Goal: Task Accomplishment & Management: Manage account settings

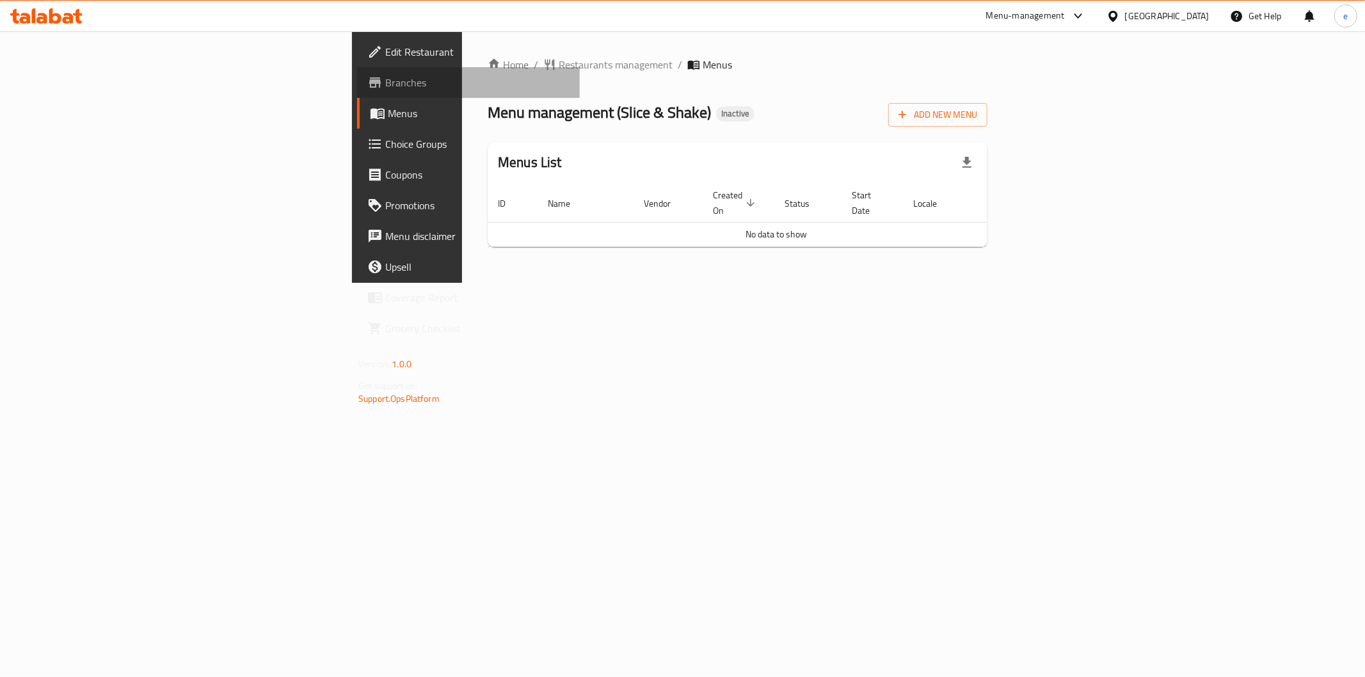
click at [385, 79] on span "Branches" at bounding box center [477, 82] width 184 height 15
click at [987, 128] on div "Home / Restaurants management / Menus Menu management ( Slice & Shake ) Inactiv…" at bounding box center [737, 157] width 500 height 200
click at [977, 120] on span "Add New Menu" at bounding box center [937, 115] width 79 height 16
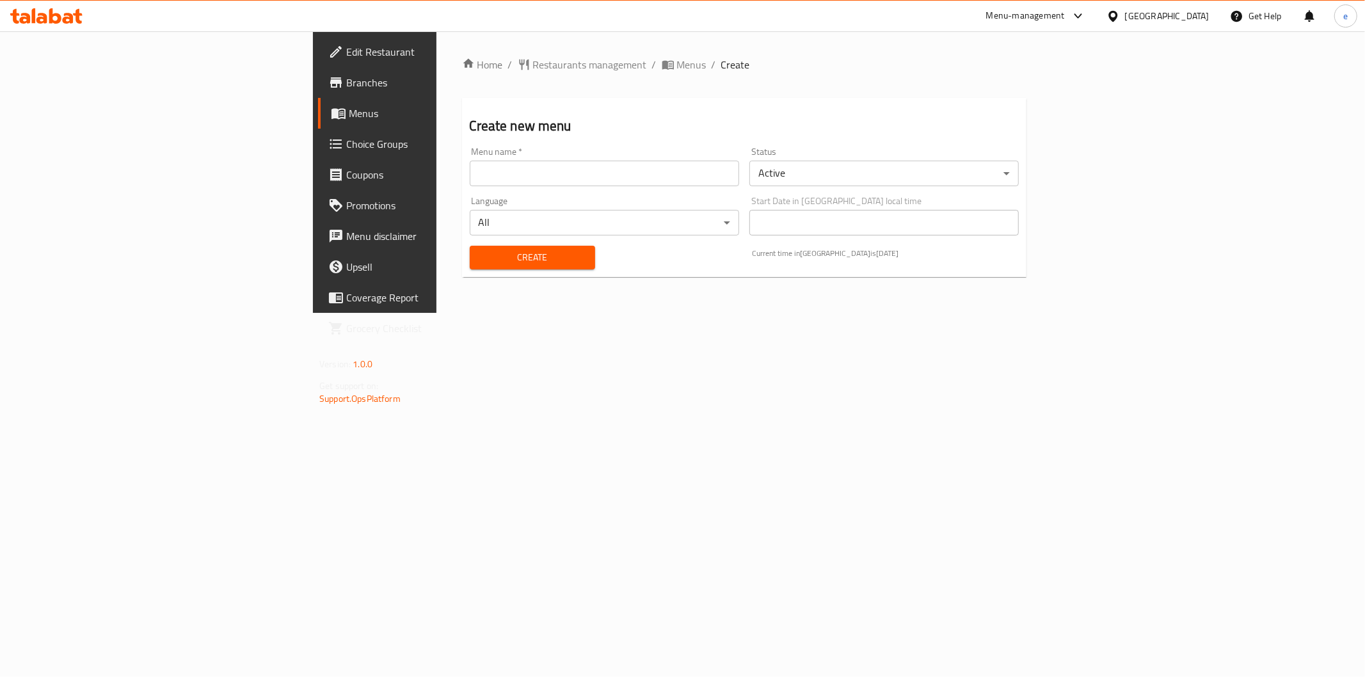
click at [470, 174] on input "text" at bounding box center [604, 174] width 269 height 26
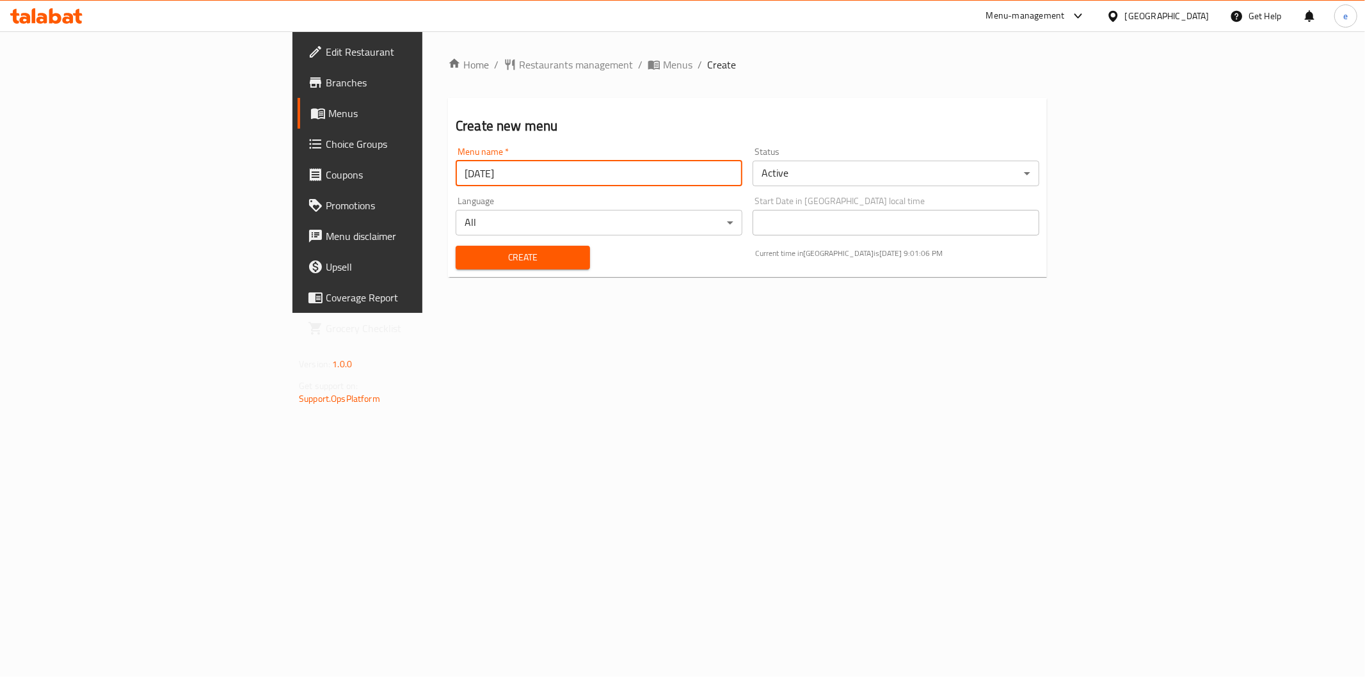
type input "[DATE]"
click at [466, 249] on span "Create" at bounding box center [523, 257] width 114 height 16
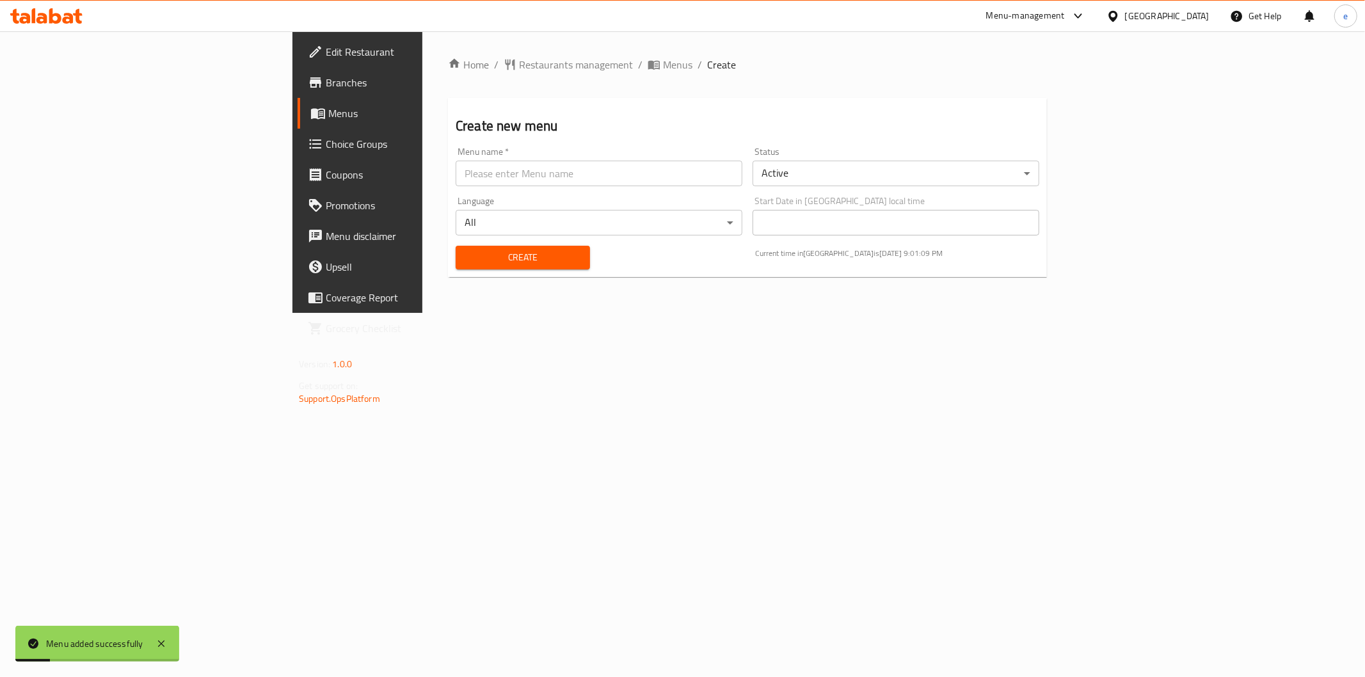
click at [297, 130] on link "Choice Groups" at bounding box center [408, 144] width 223 height 31
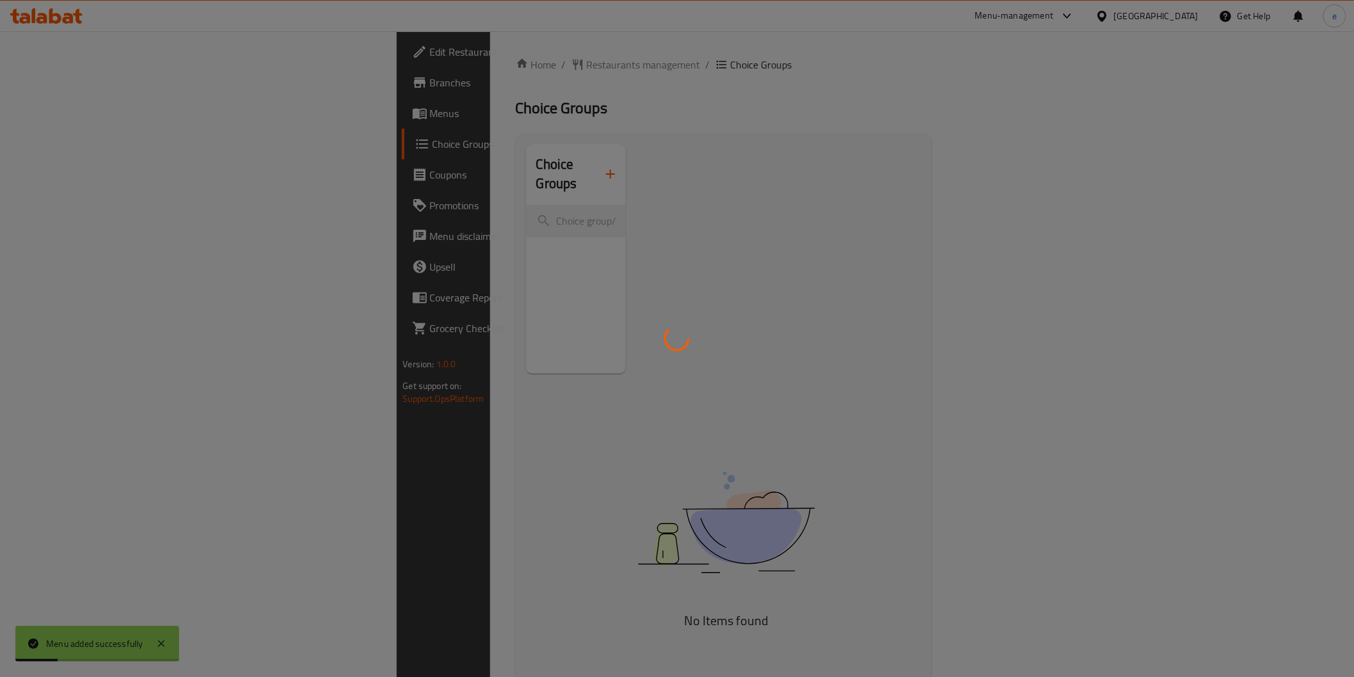
click at [84, 120] on div at bounding box center [677, 338] width 1354 height 677
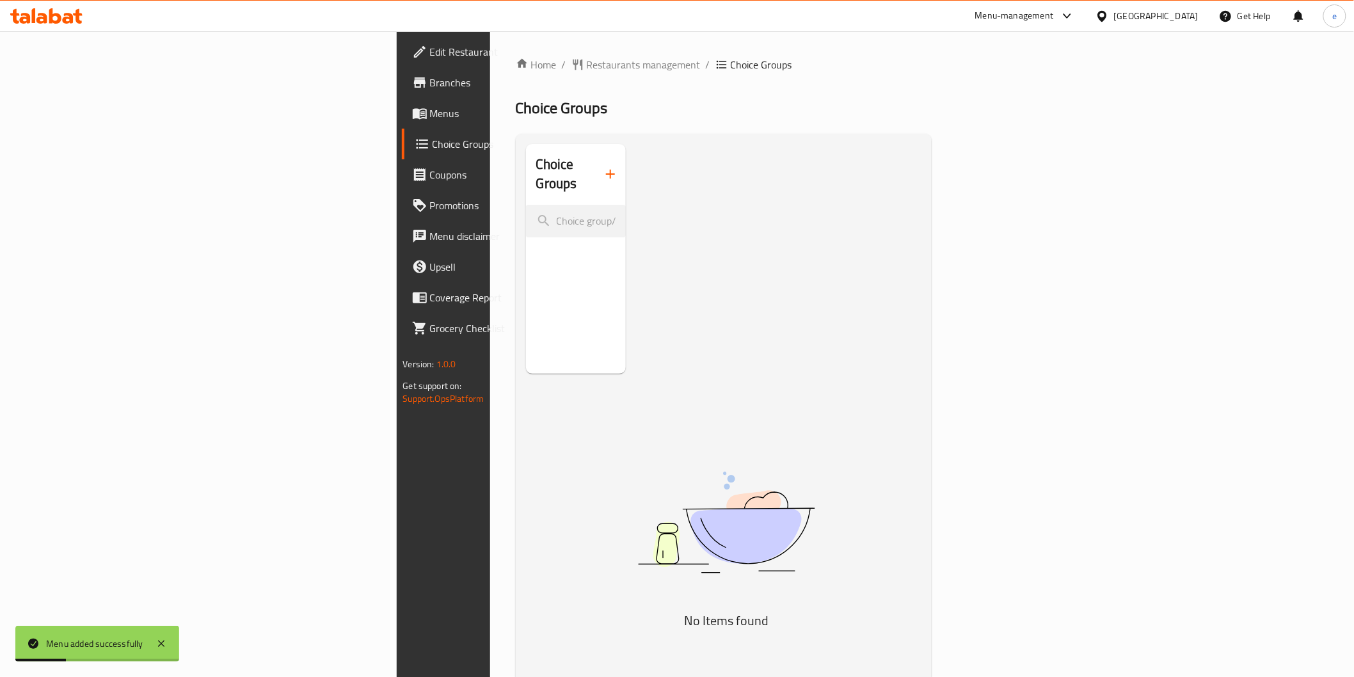
click at [430, 119] on span "Menus" at bounding box center [521, 113] width 182 height 15
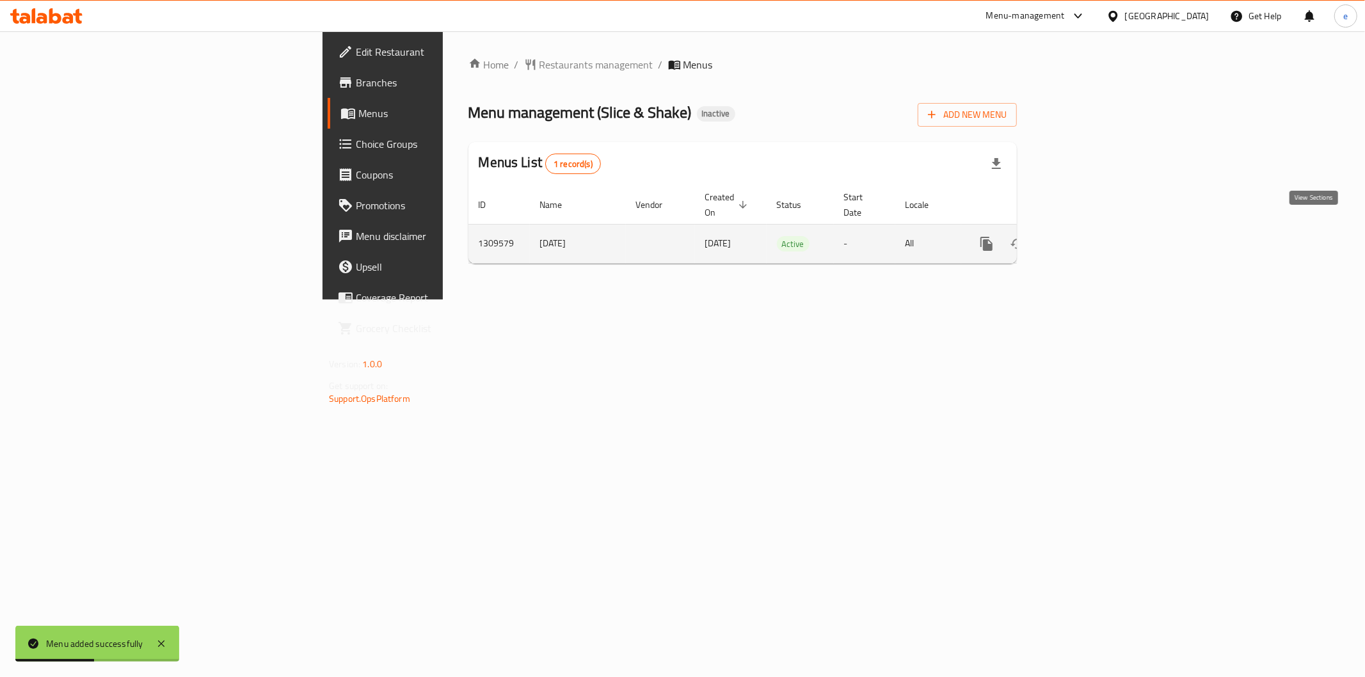
click at [1086, 236] on icon "enhanced table" at bounding box center [1078, 243] width 15 height 15
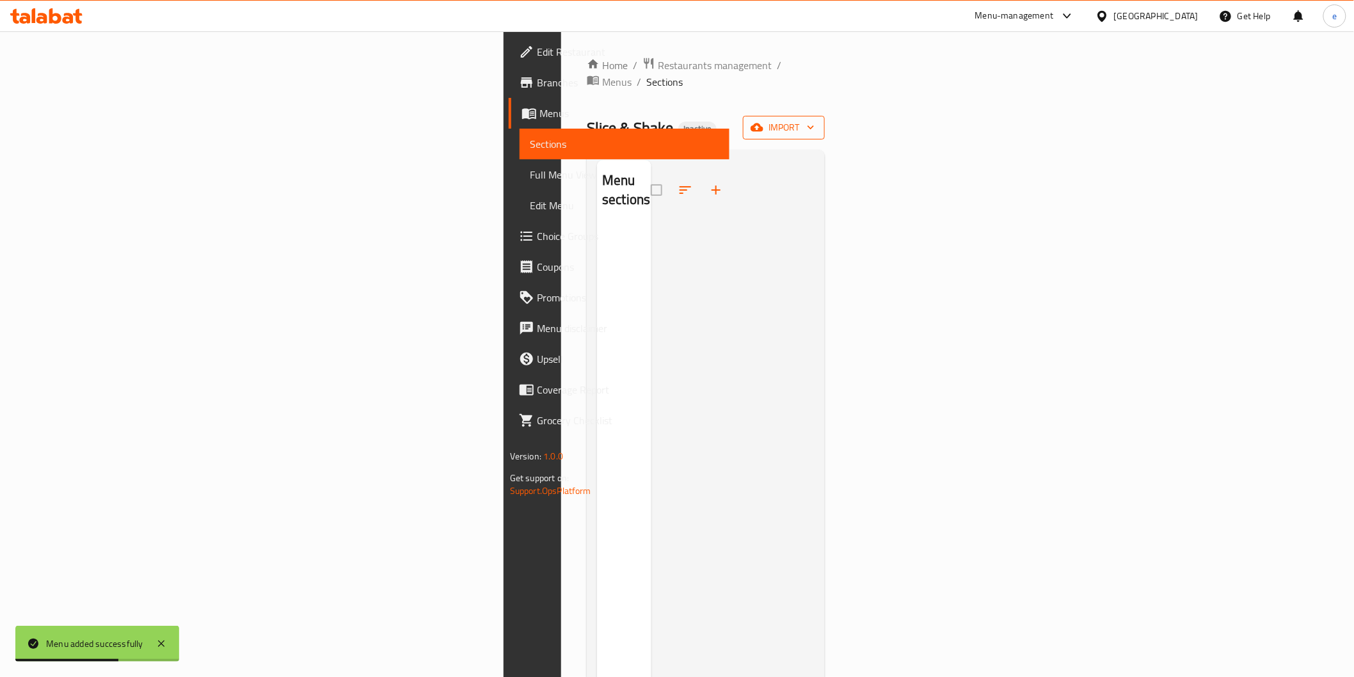
click at [817, 121] on icon "button" at bounding box center [810, 127] width 13 height 13
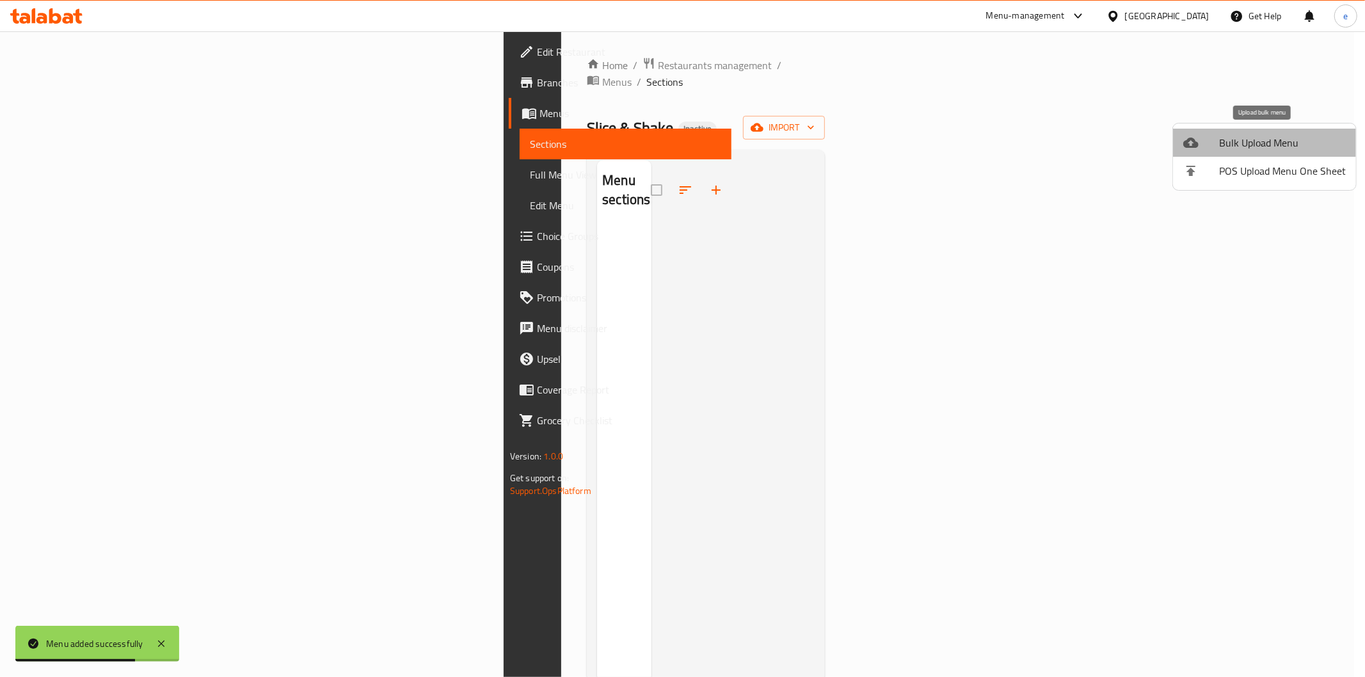
click at [1283, 135] on span "Bulk Upload Menu" at bounding box center [1282, 142] width 127 height 15
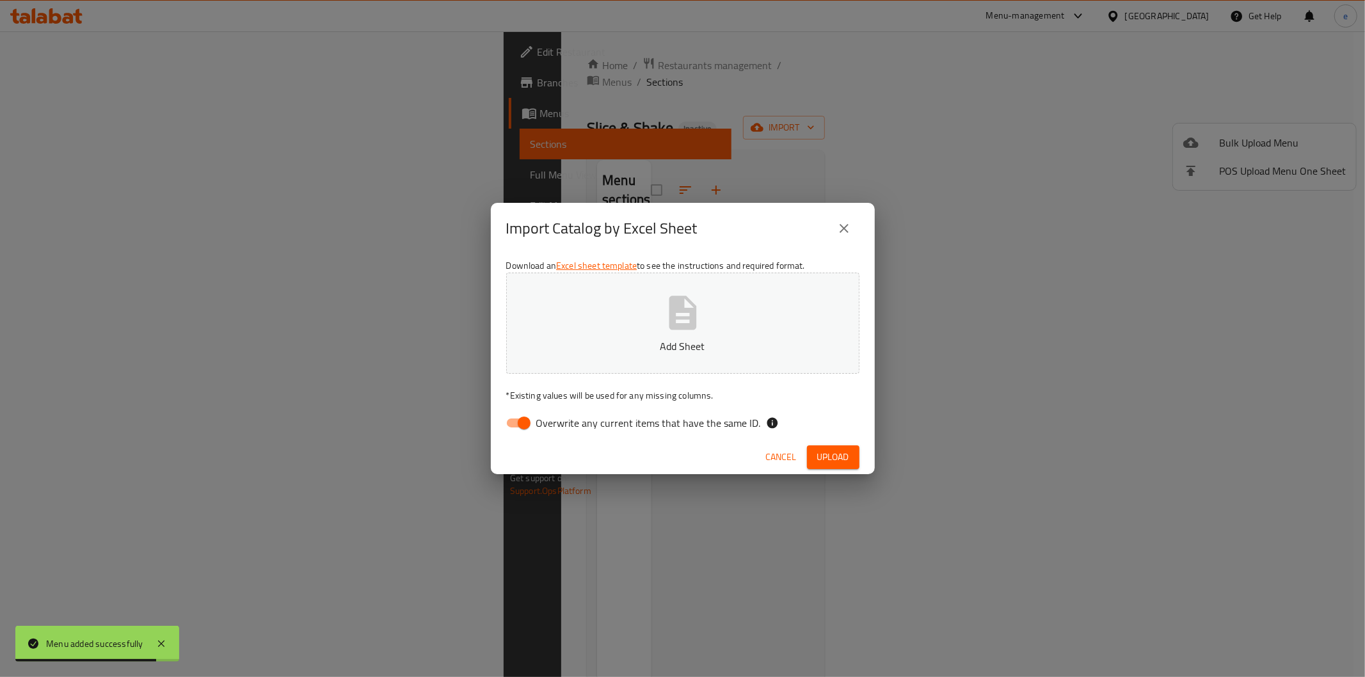
click at [563, 423] on span "Overwrite any current items that have the same ID." at bounding box center [648, 422] width 225 height 15
click at [560, 423] on input "Overwrite any current items that have the same ID." at bounding box center [523, 423] width 73 height 24
checkbox input "false"
click at [606, 374] on div "Download an Excel sheet template to see the instructions and required format. A…" at bounding box center [683, 347] width 384 height 186
click at [619, 355] on button "Add Sheet" at bounding box center [682, 323] width 353 height 101
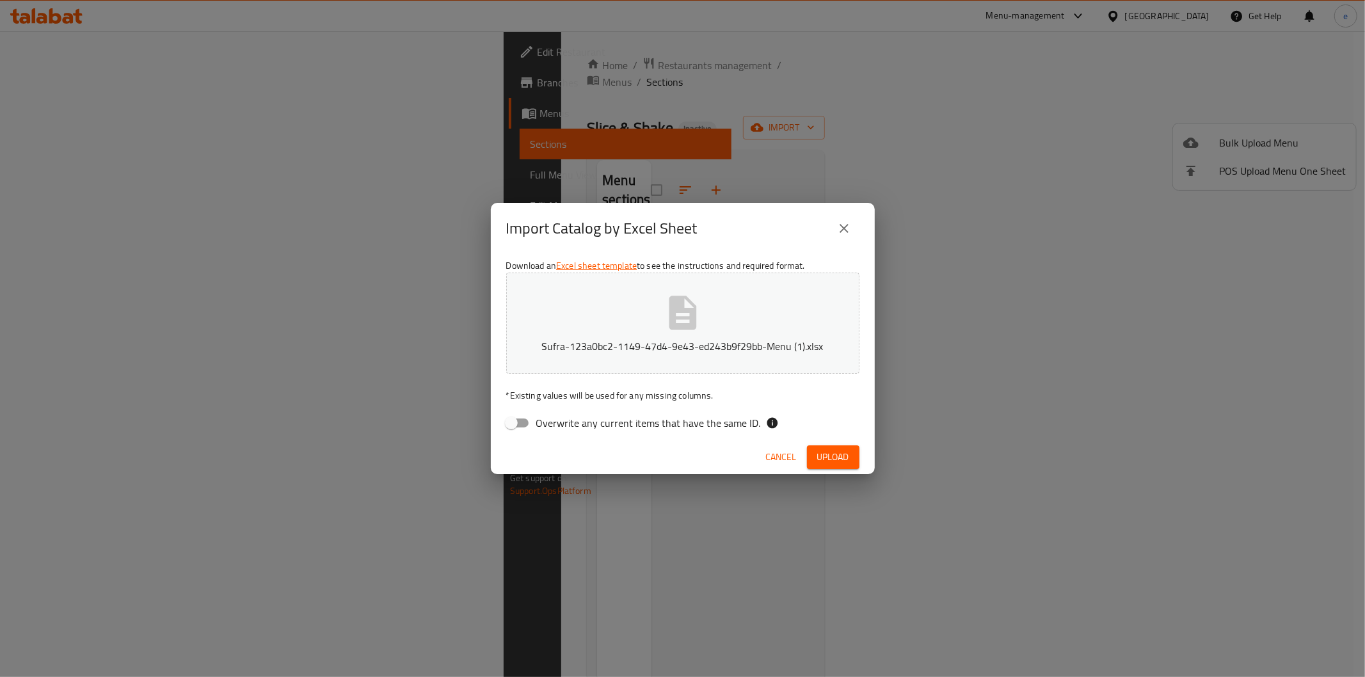
click at [836, 445] on button "Upload" at bounding box center [833, 457] width 52 height 24
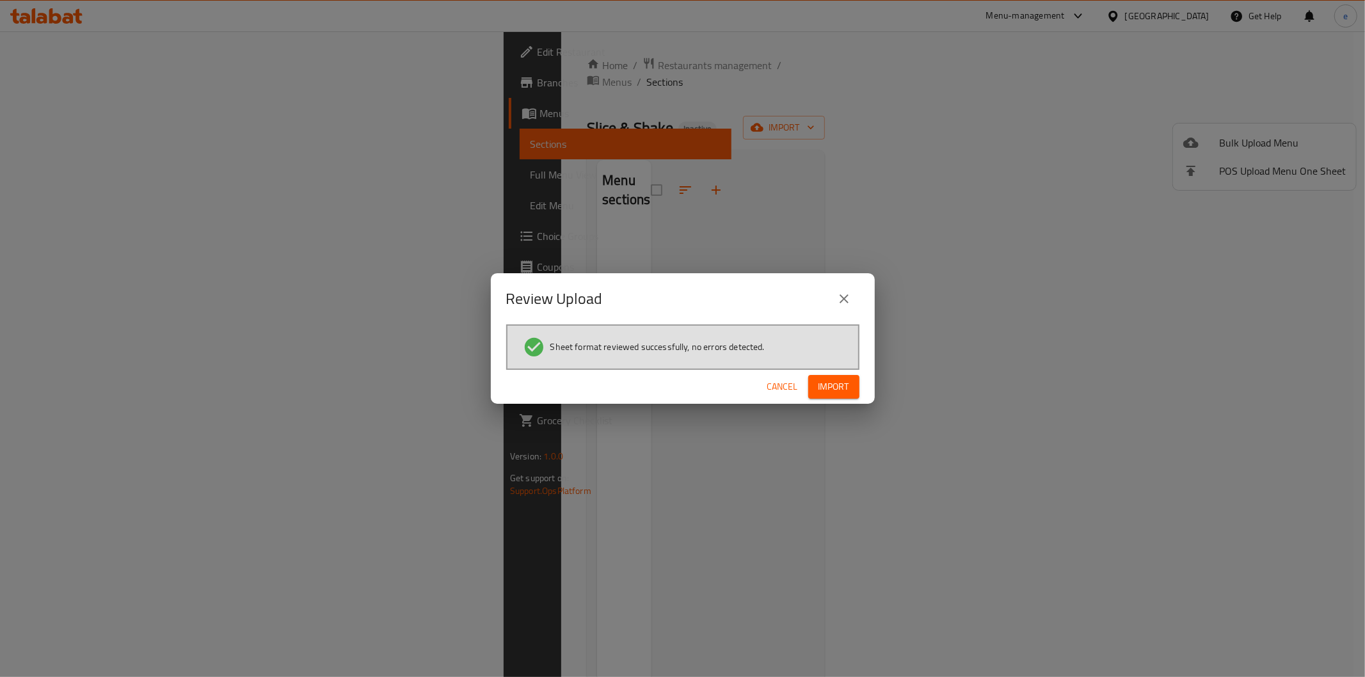
click at [816, 384] on button "Import" at bounding box center [833, 387] width 51 height 24
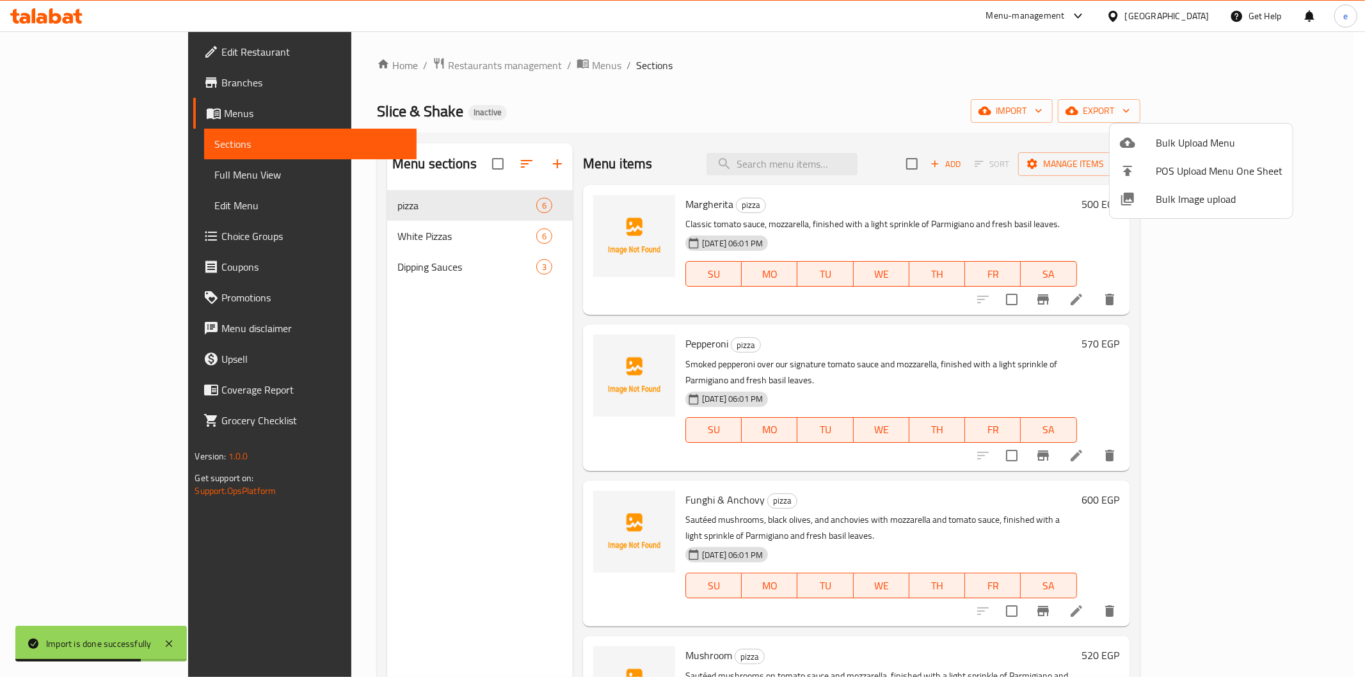
click at [60, 177] on div at bounding box center [682, 338] width 1365 height 677
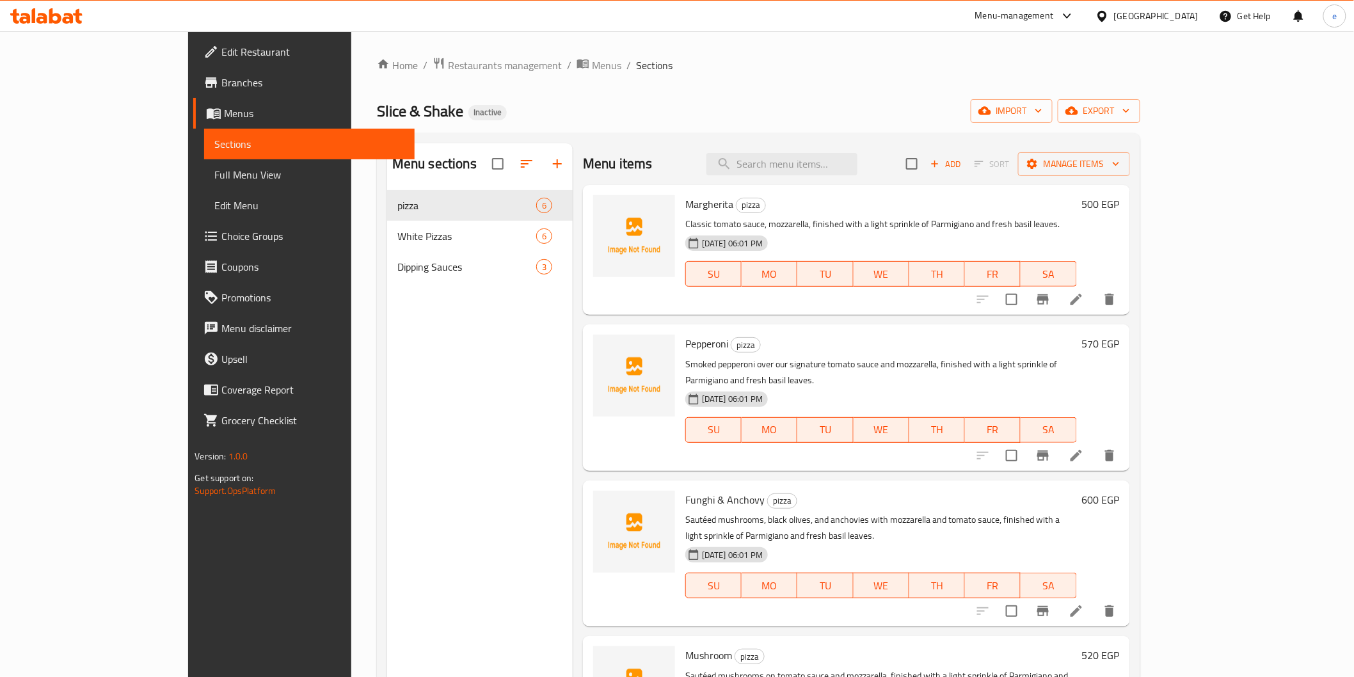
click at [214, 177] on span "Full Menu View" at bounding box center [308, 174] width 189 height 15
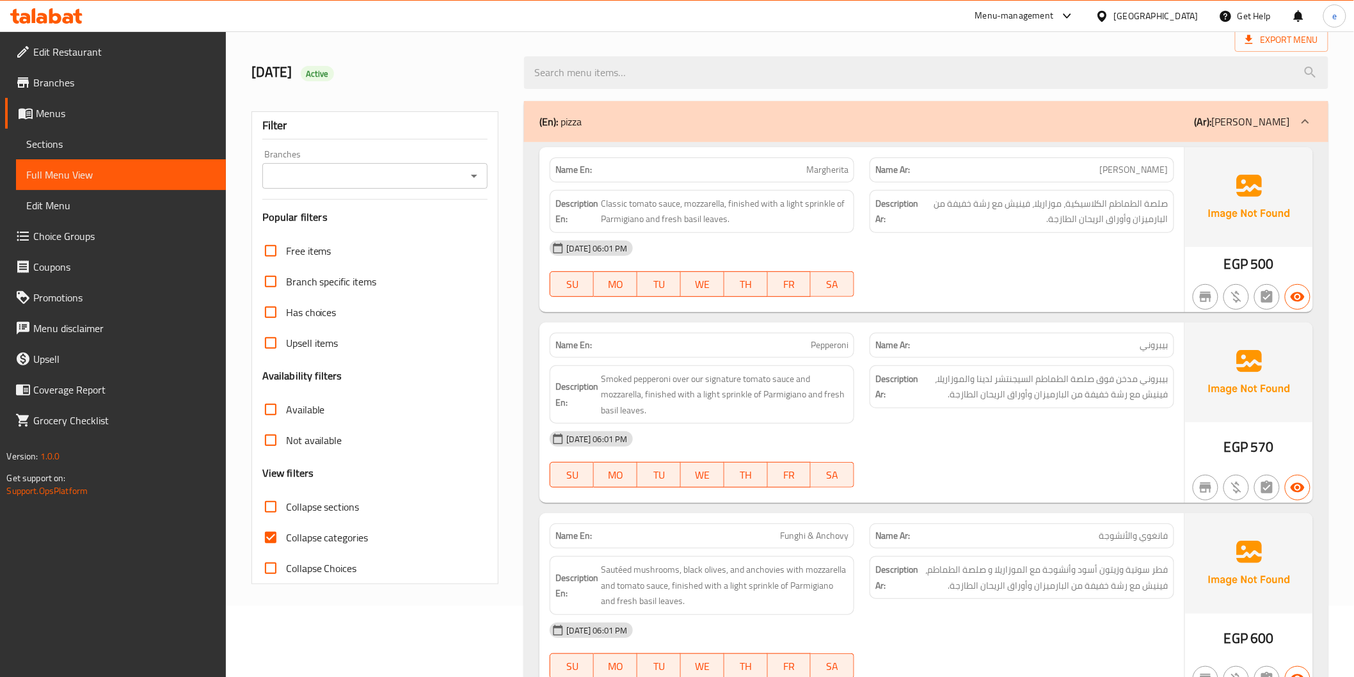
scroll to position [355, 0]
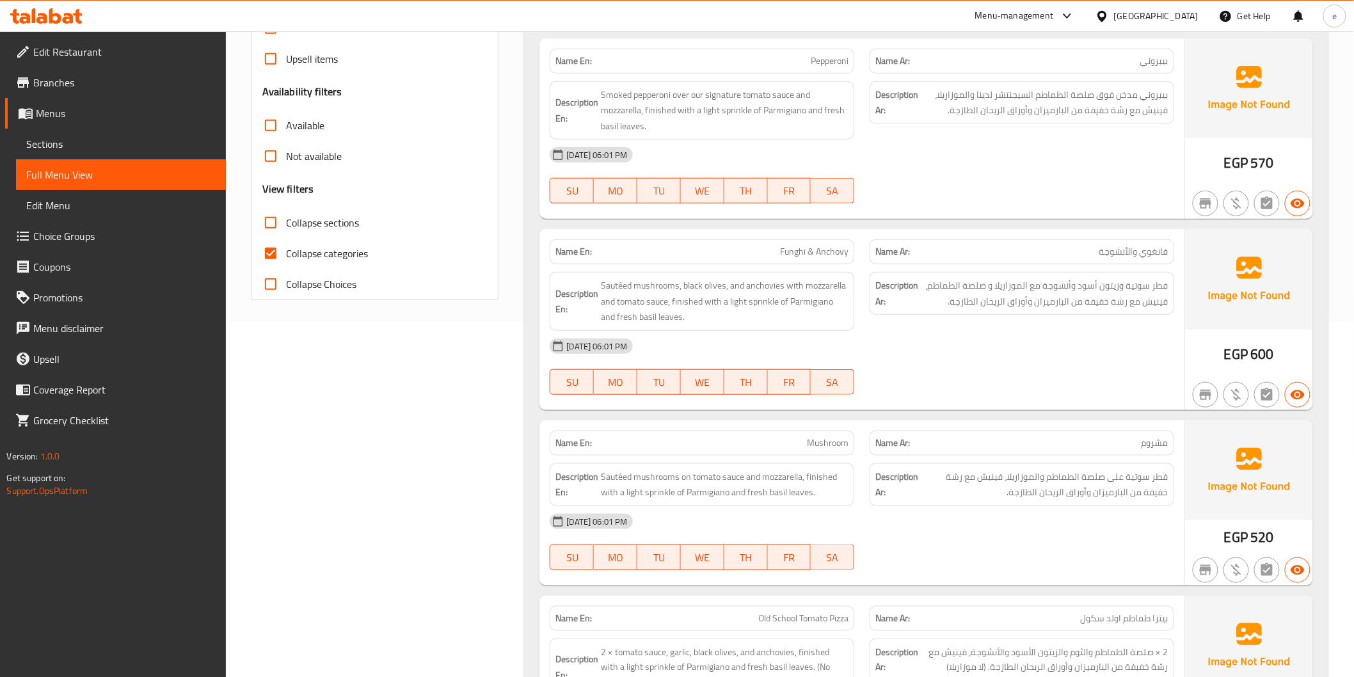
click at [318, 239] on label "Collapse categories" at bounding box center [311, 253] width 113 height 31
click at [286, 239] on input "Collapse categories" at bounding box center [270, 253] width 31 height 31
checkbox input "false"
drag, startPoint x: 975, startPoint y: 296, endPoint x: 1161, endPoint y: 232, distance: 197.1
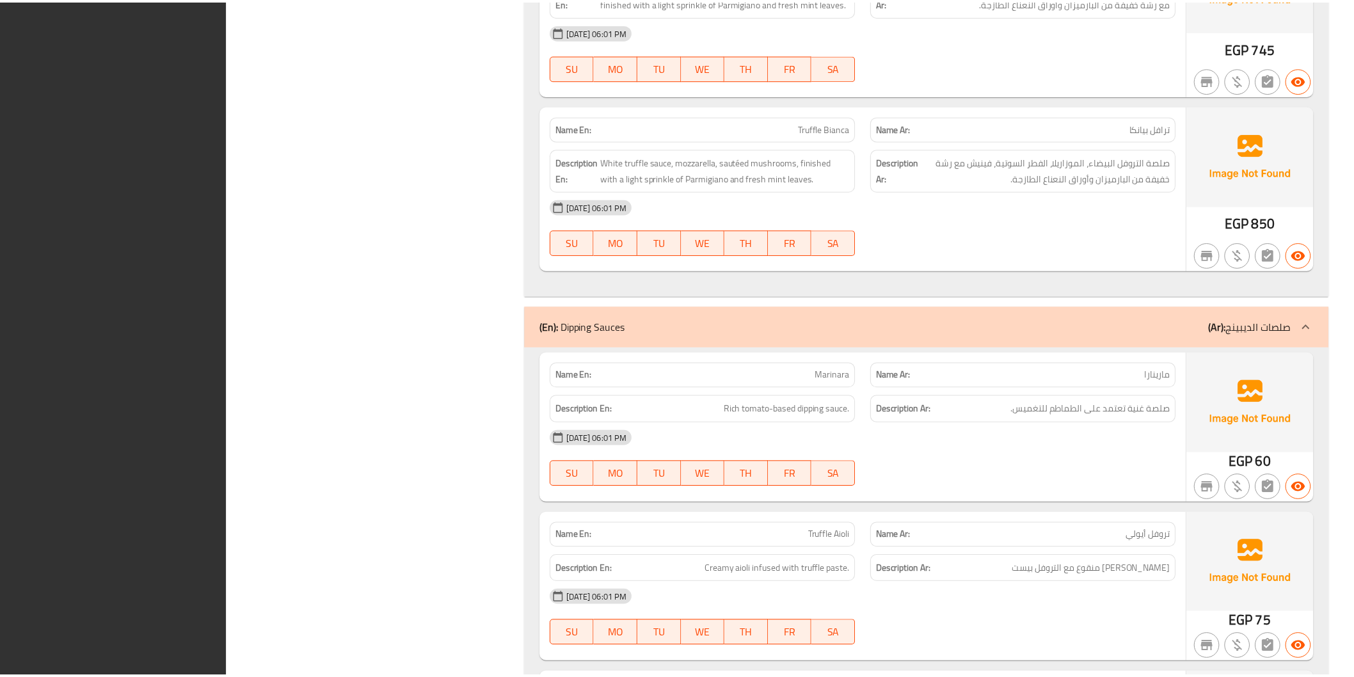
scroll to position [2405, 0]
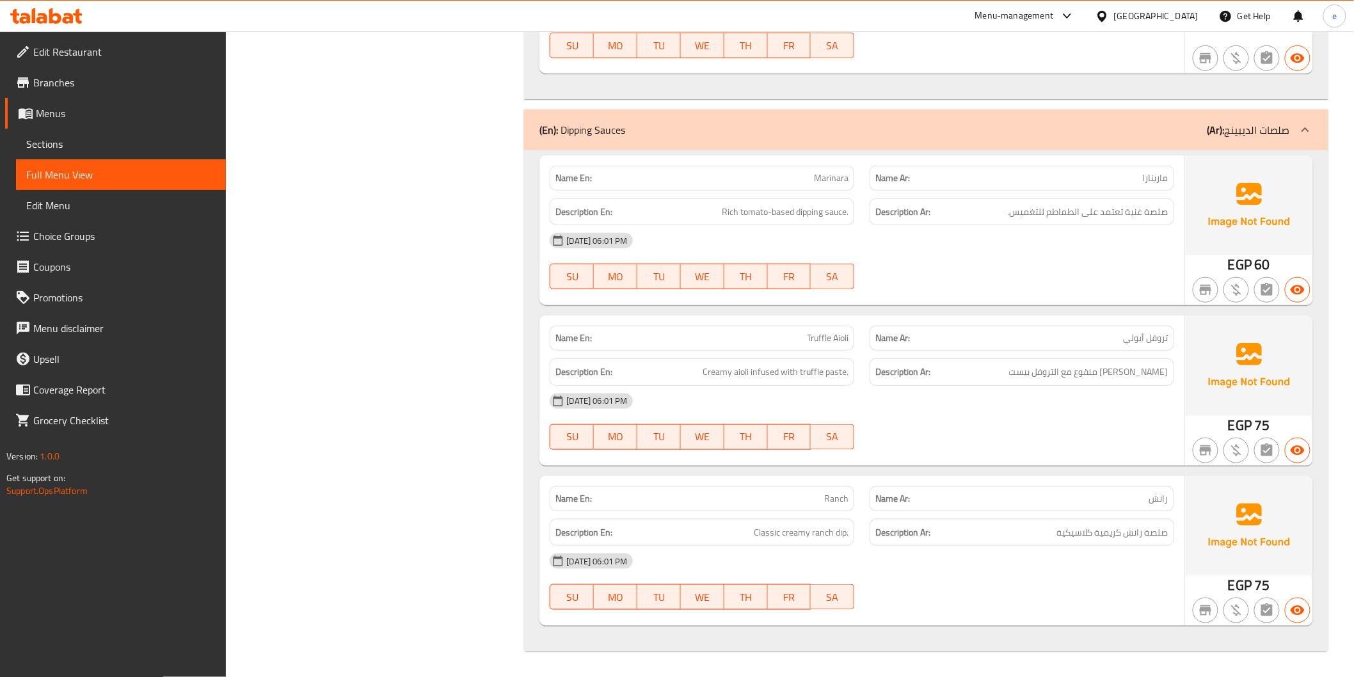
click at [88, 67] on link "Branches" at bounding box center [115, 82] width 221 height 31
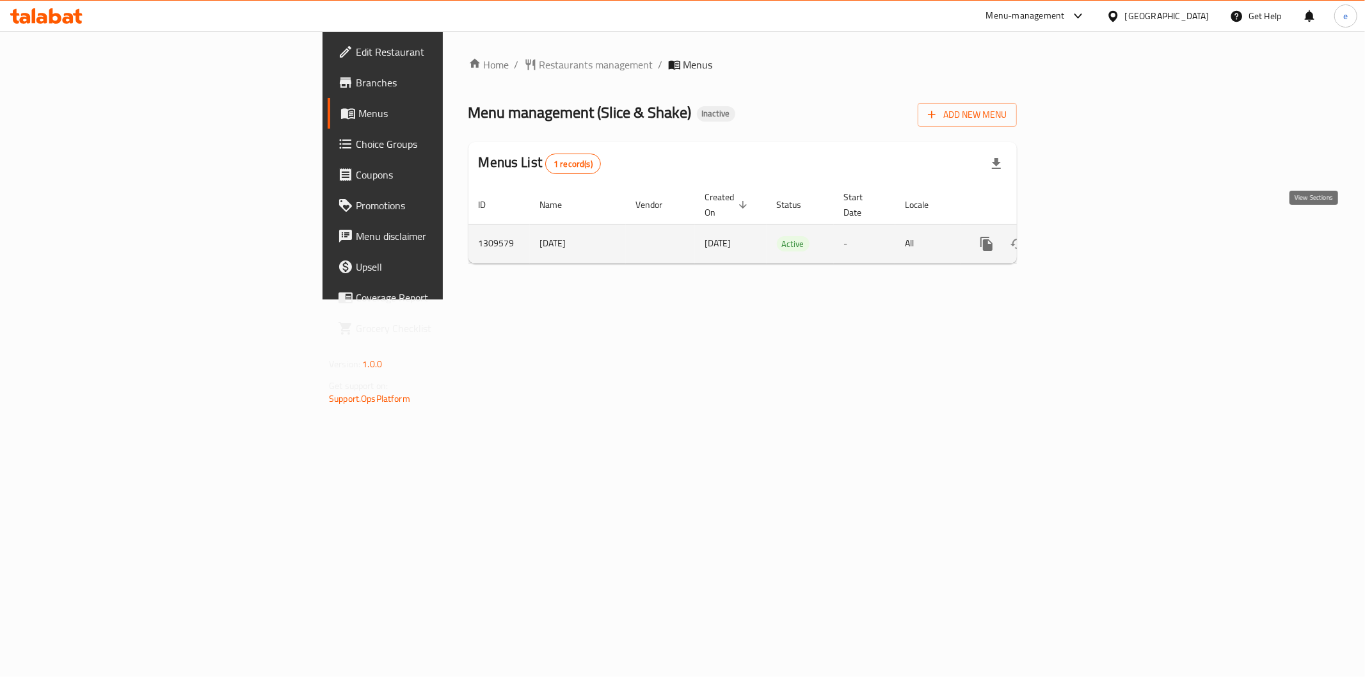
click at [1086, 236] on icon "enhanced table" at bounding box center [1078, 243] width 15 height 15
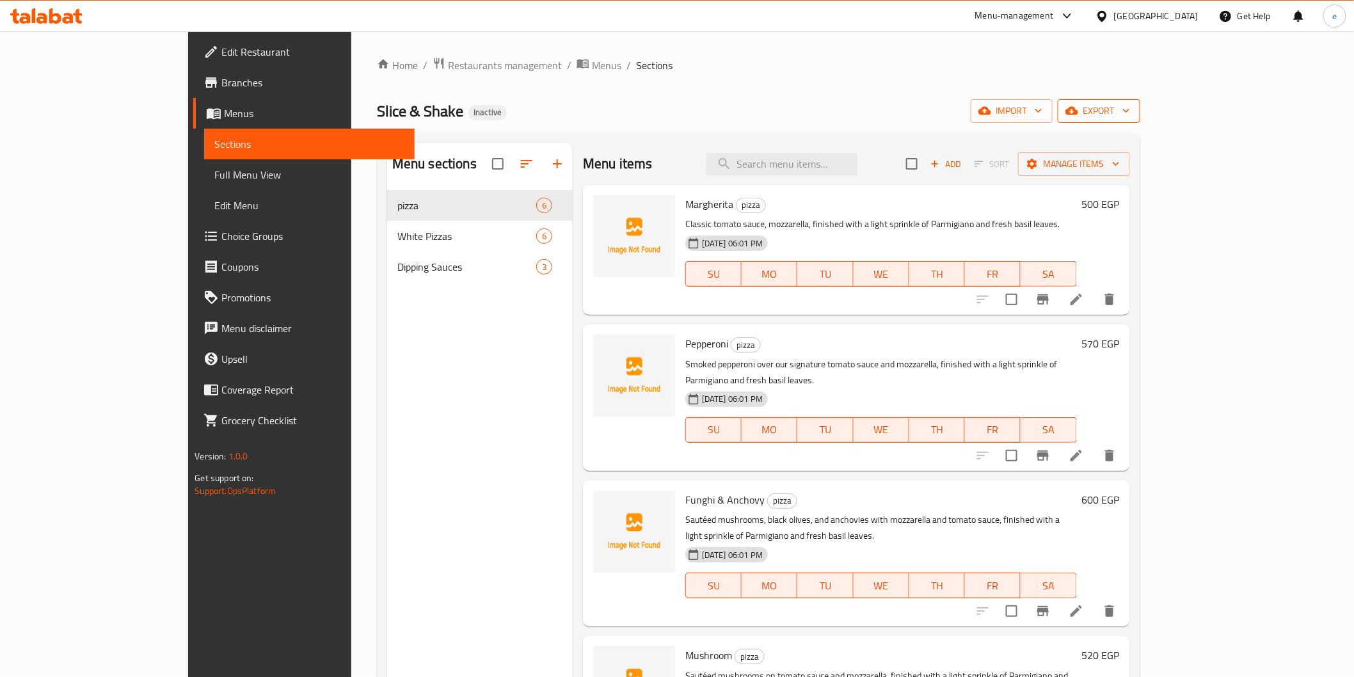
click at [1130, 109] on span "export" at bounding box center [1099, 111] width 62 height 16
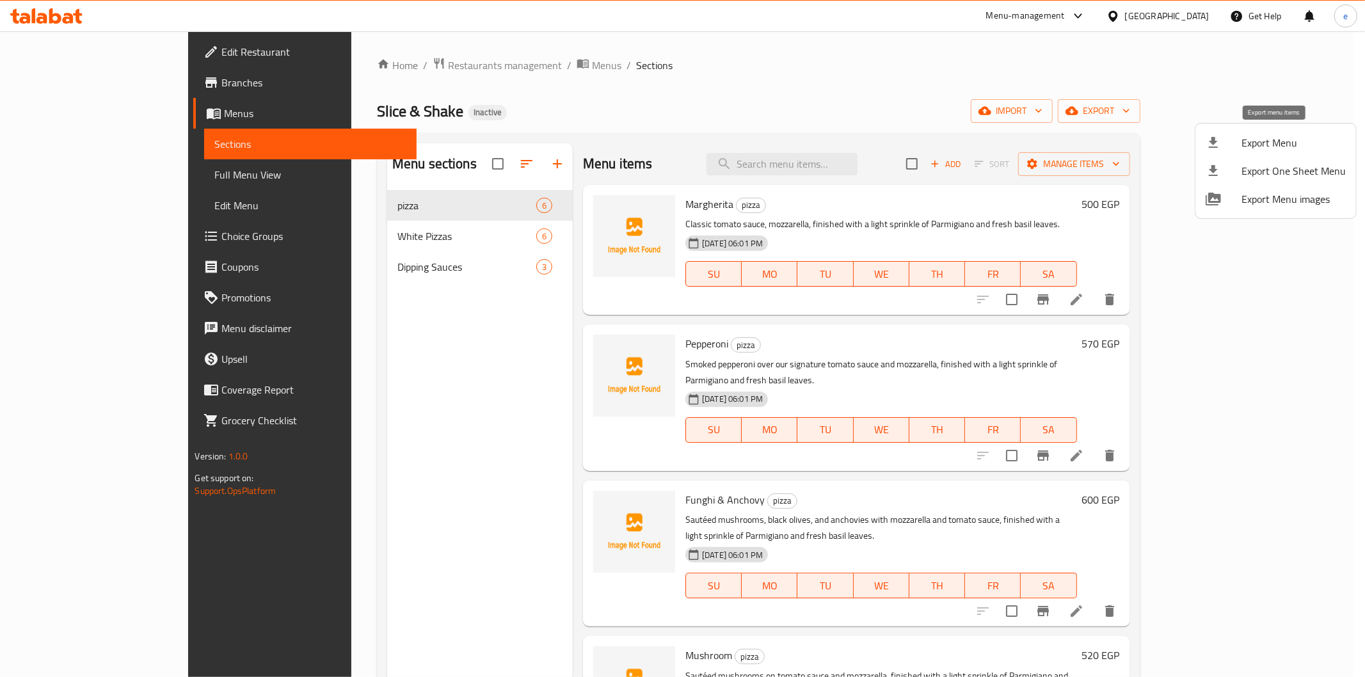
click at [1244, 144] on span "Export Menu" at bounding box center [1293, 142] width 104 height 15
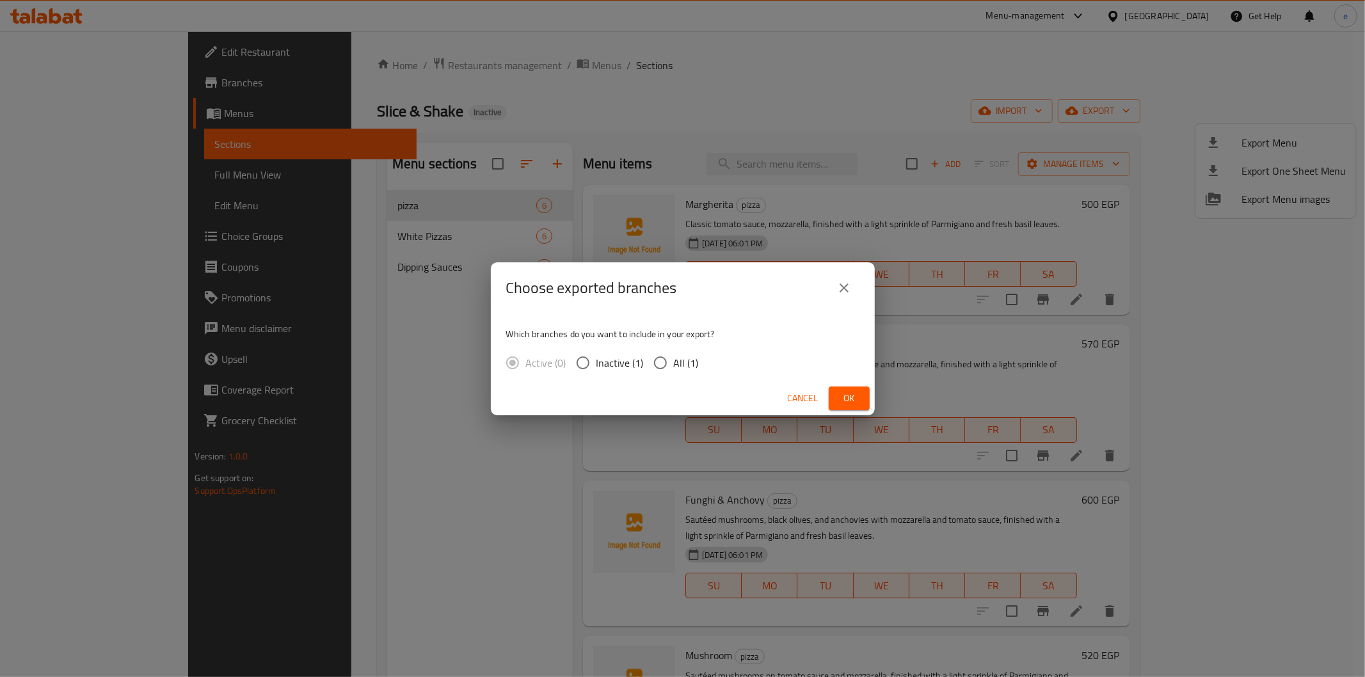
click at [694, 363] on span "All (1)" at bounding box center [686, 362] width 25 height 15
click at [674, 363] on input "All (1)" at bounding box center [660, 362] width 27 height 27
radio input "true"
click at [842, 386] on button "Ok" at bounding box center [848, 398] width 41 height 24
